Goal: Transaction & Acquisition: Purchase product/service

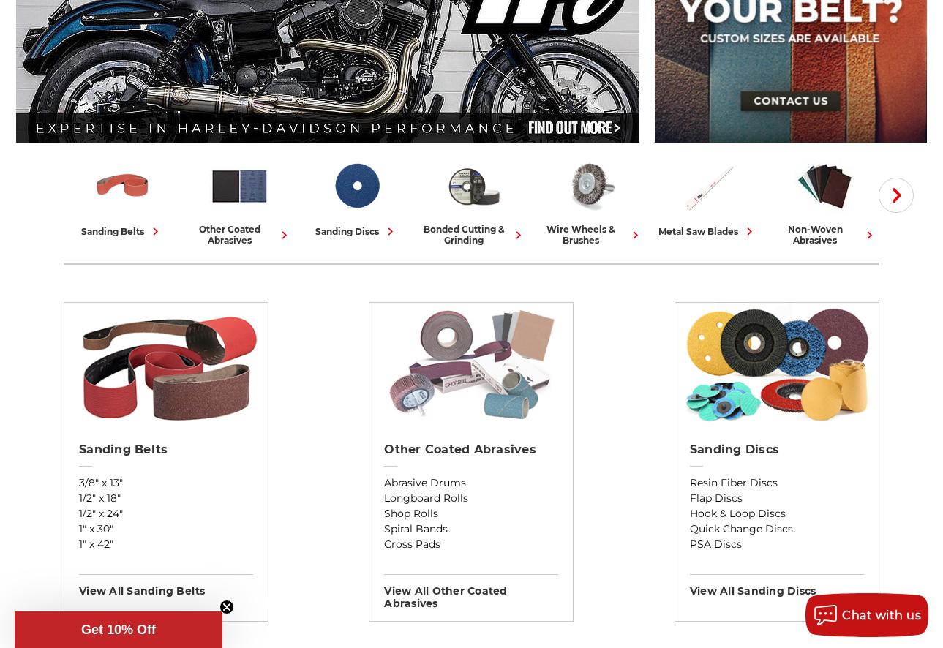
scroll to position [275, 0]
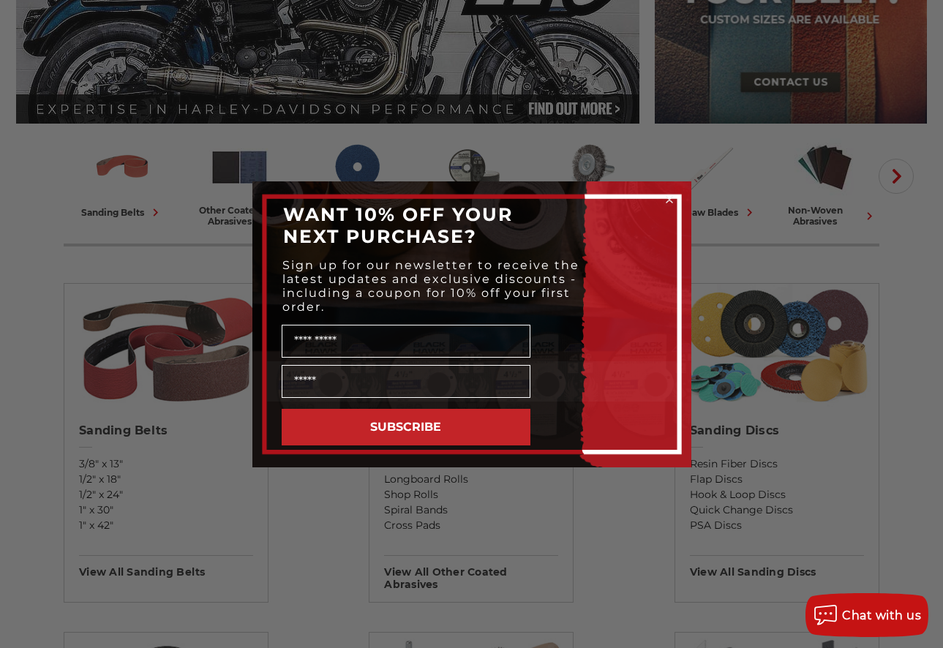
click at [668, 198] on icon "Close dialog" at bounding box center [669, 200] width 6 height 6
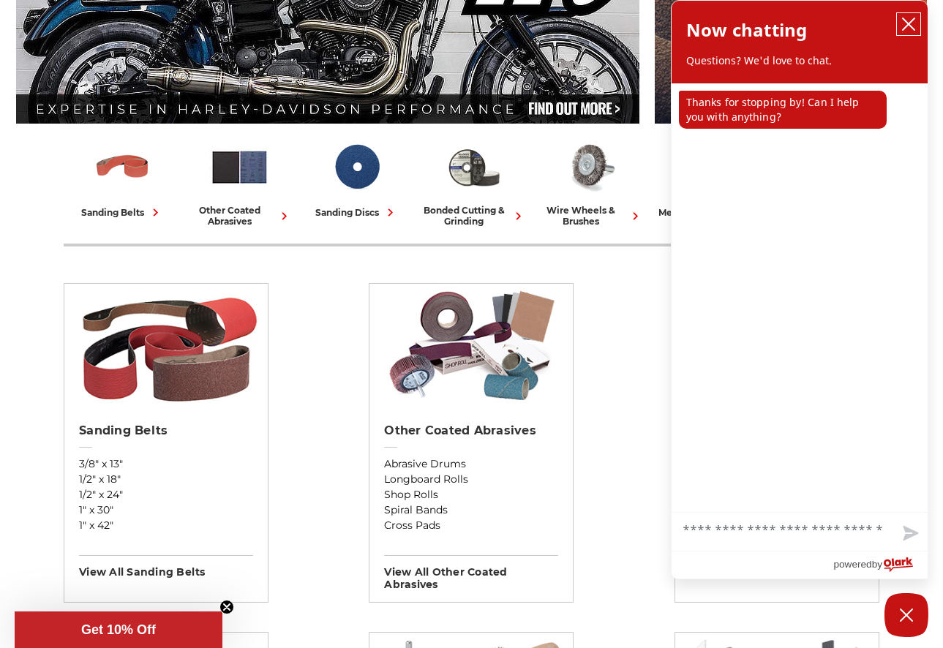
click at [908, 26] on icon "close chatbox" at bounding box center [908, 24] width 15 height 15
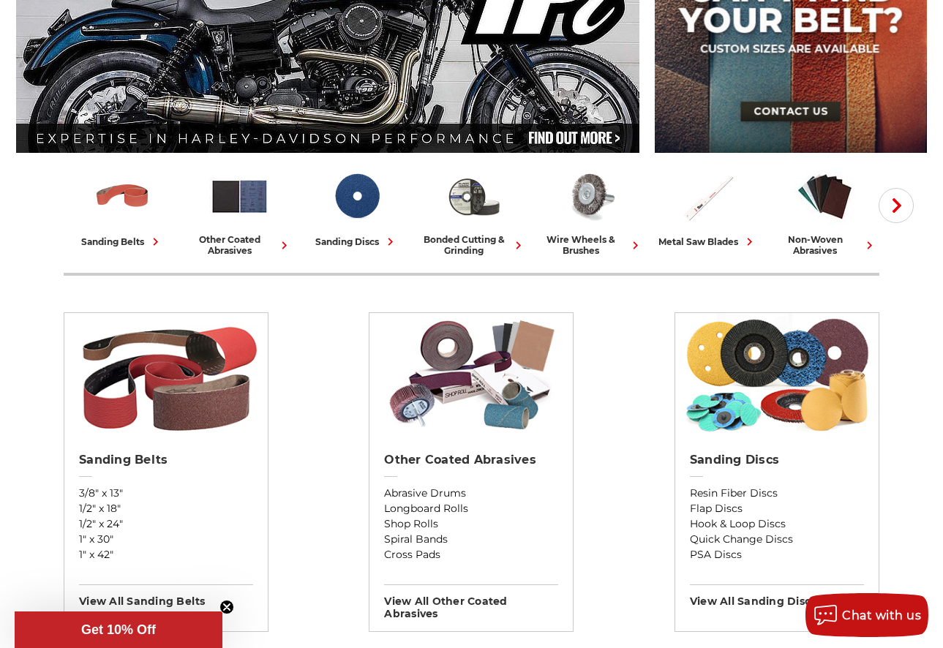
scroll to position [222, 0]
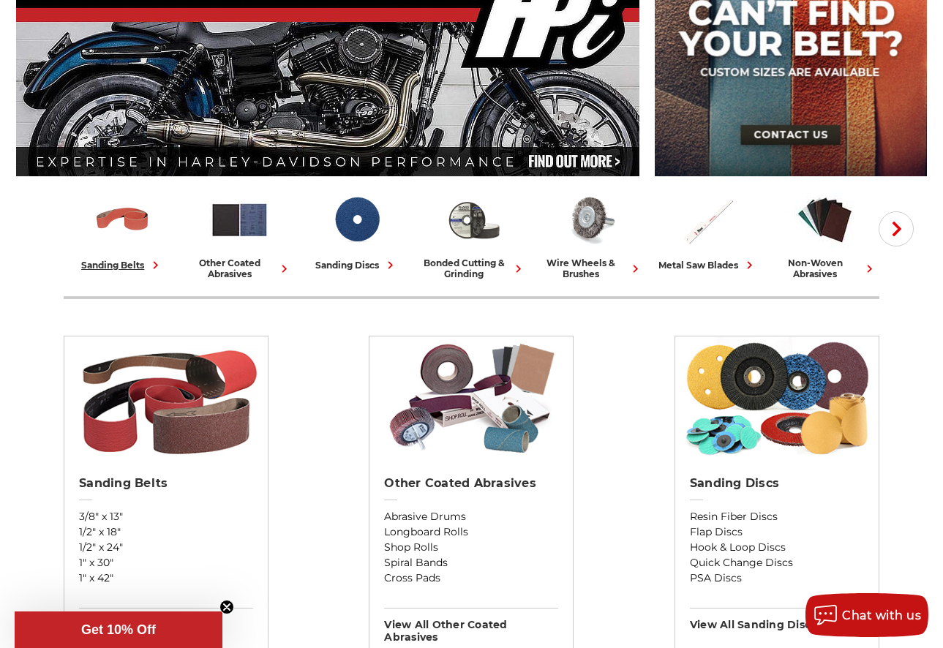
click at [140, 266] on div "sanding belts" at bounding box center [122, 264] width 82 height 15
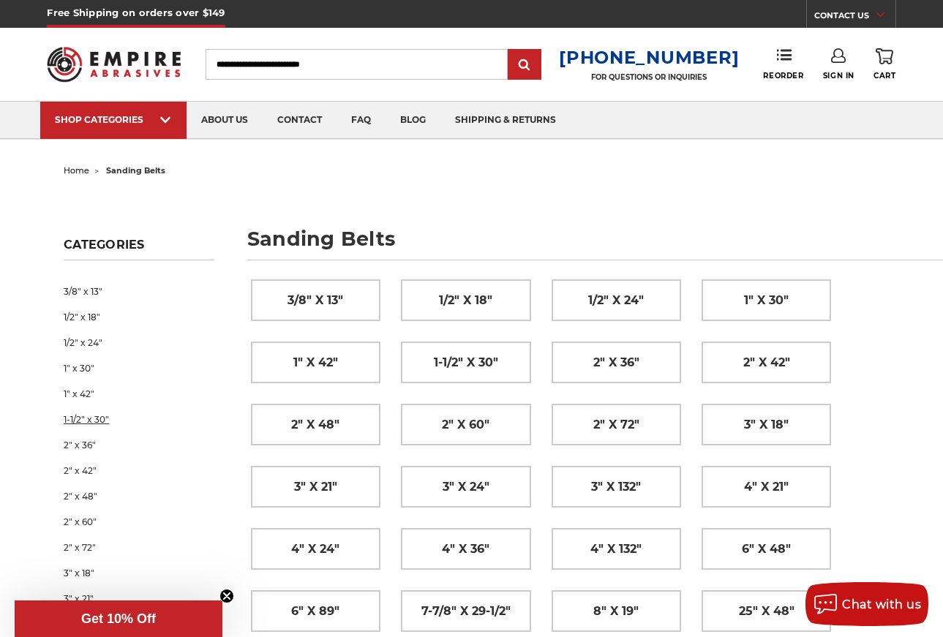
scroll to position [42, 0]
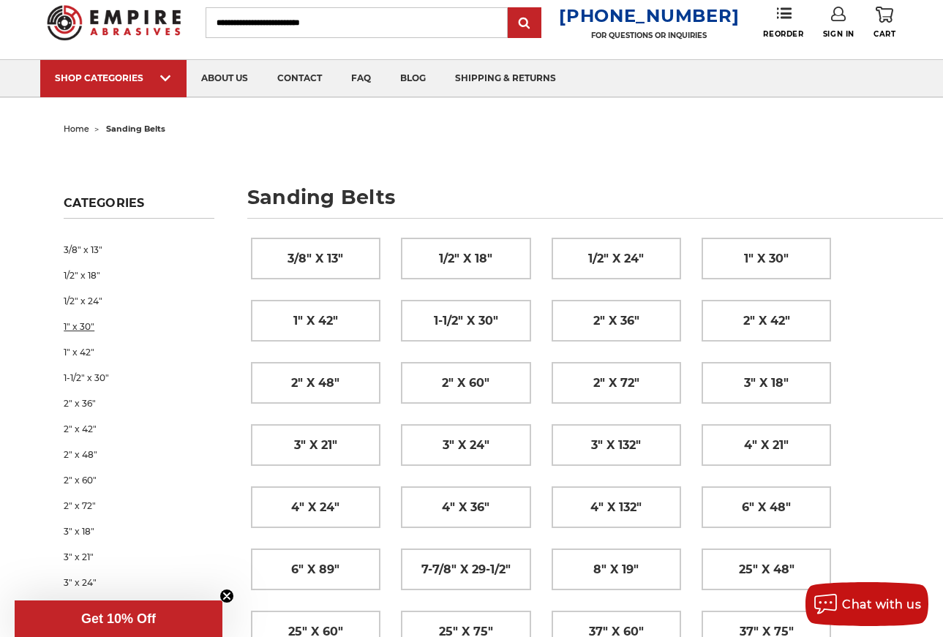
click at [90, 326] on link "1" x 30"" at bounding box center [139, 327] width 151 height 26
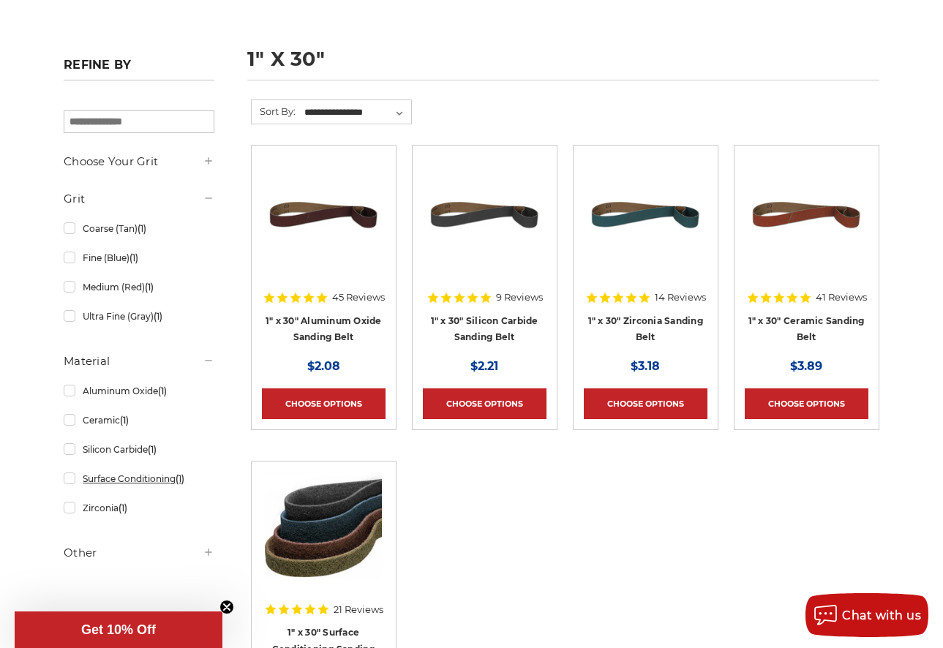
scroll to position [189, 0]
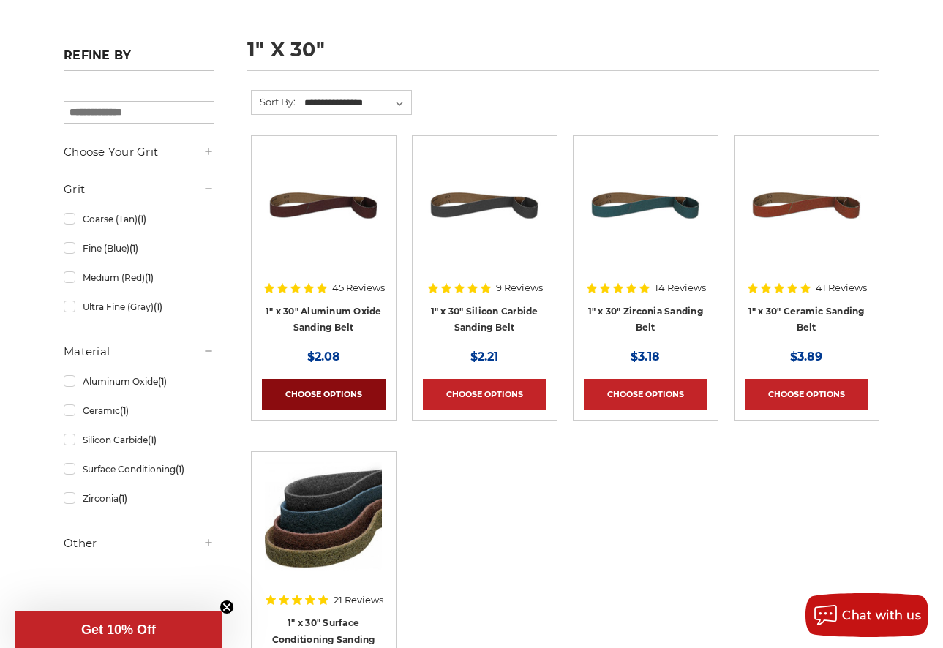
click at [331, 397] on link "Choose Options" at bounding box center [324, 394] width 124 height 31
